Goal: Transaction & Acquisition: Purchase product/service

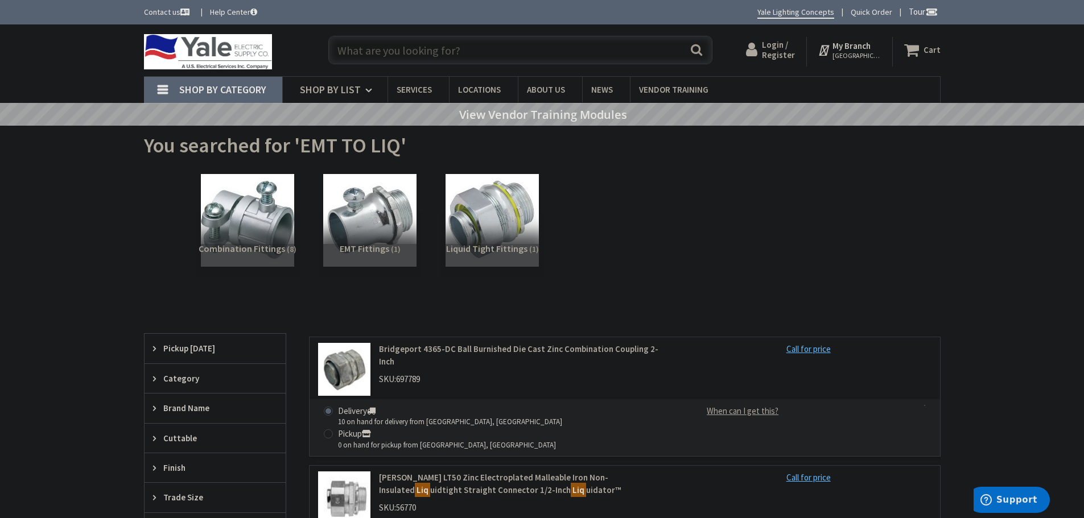
click at [342, 52] on input "text" at bounding box center [520, 50] width 384 height 28
type input "d"
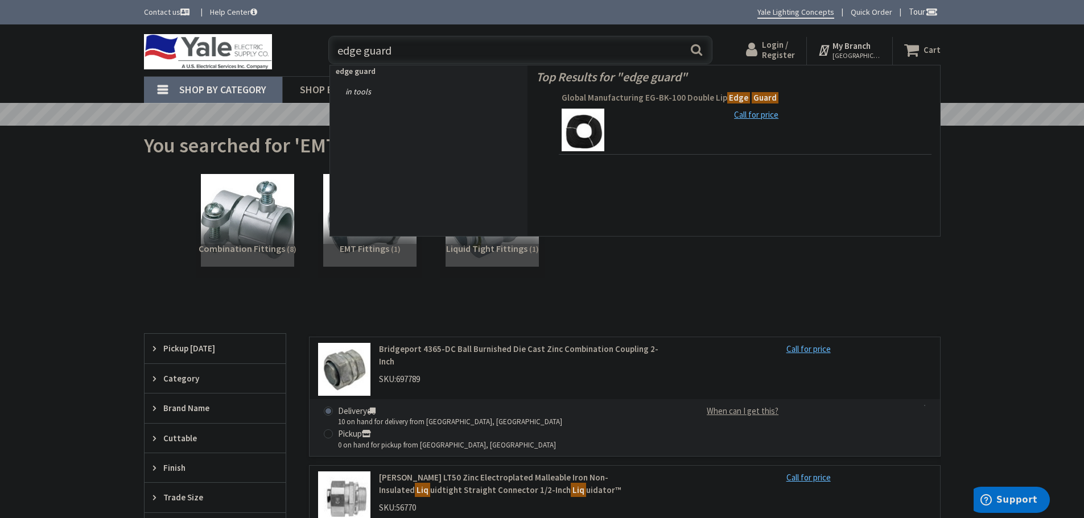
type input "edge guard"
click at [610, 97] on span "Global Manufacturing EG-BK-100 Double Lip Edge Guard" at bounding box center [744, 97] width 367 height 11
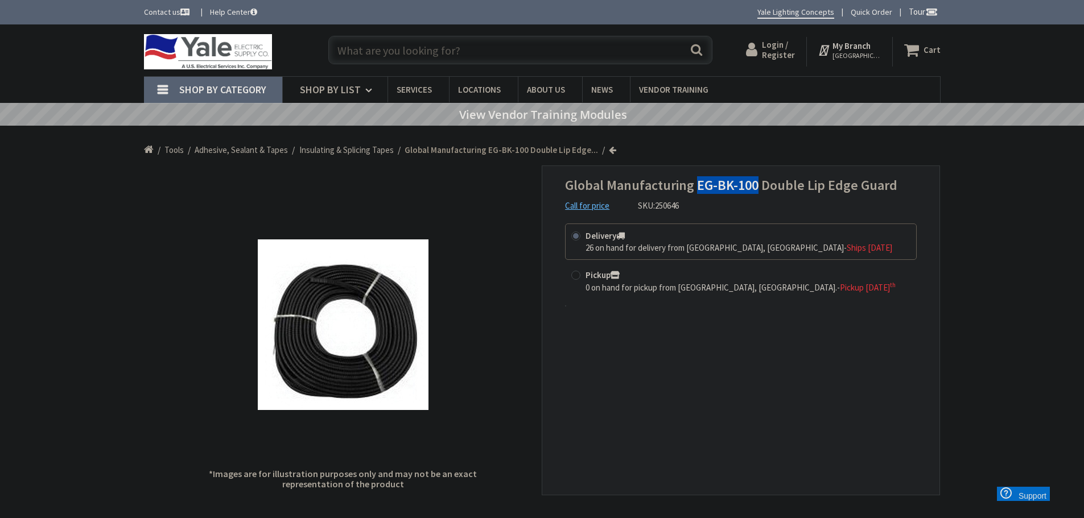
drag, startPoint x: 696, startPoint y: 185, endPoint x: 756, endPoint y: 188, distance: 60.4
click at [756, 188] on span "Global Manufacturing EG-BK-100 Double Lip Edge Guard" at bounding box center [731, 185] width 332 height 18
copy span "EG-BK-100"
